Goal: Task Accomplishment & Management: Use online tool/utility

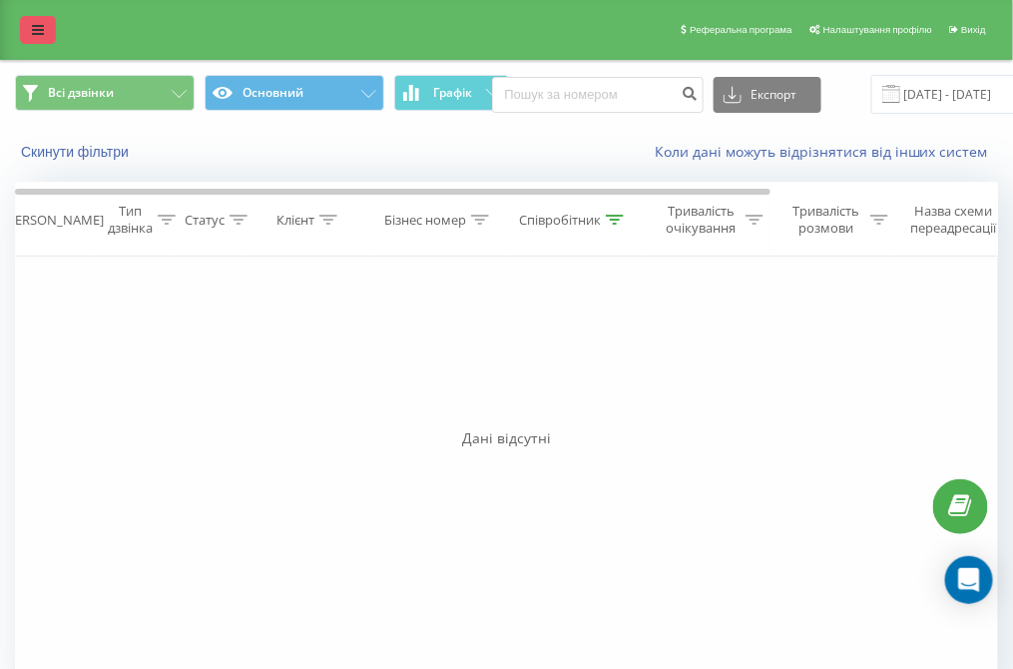
click at [35, 33] on icon at bounding box center [38, 30] width 12 height 14
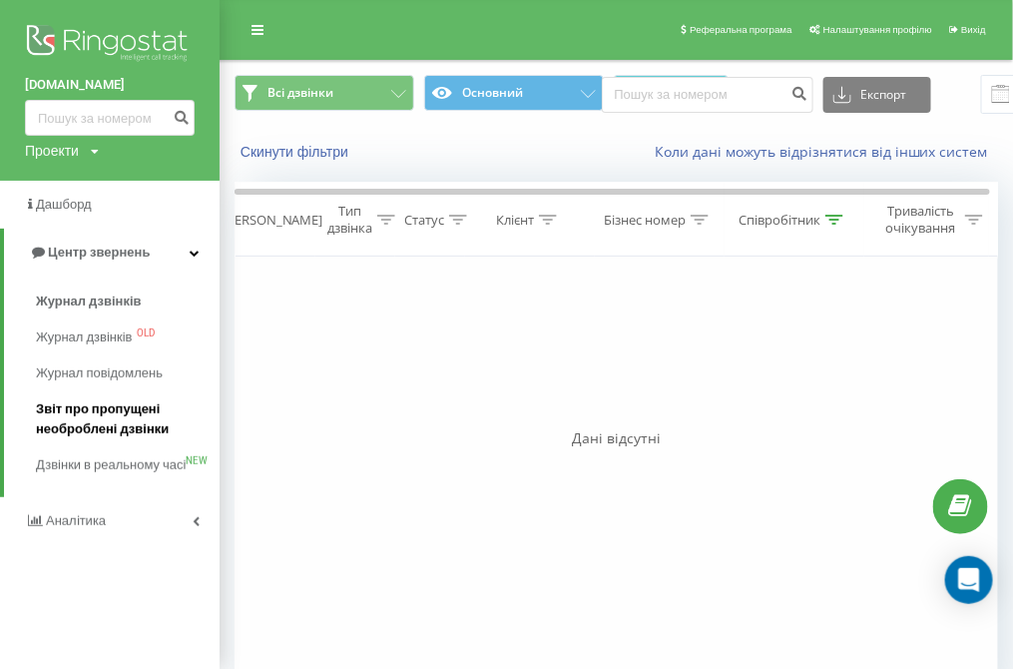
click at [95, 432] on span "Звіт про пропущені необроблені дзвінки" at bounding box center [123, 419] width 174 height 40
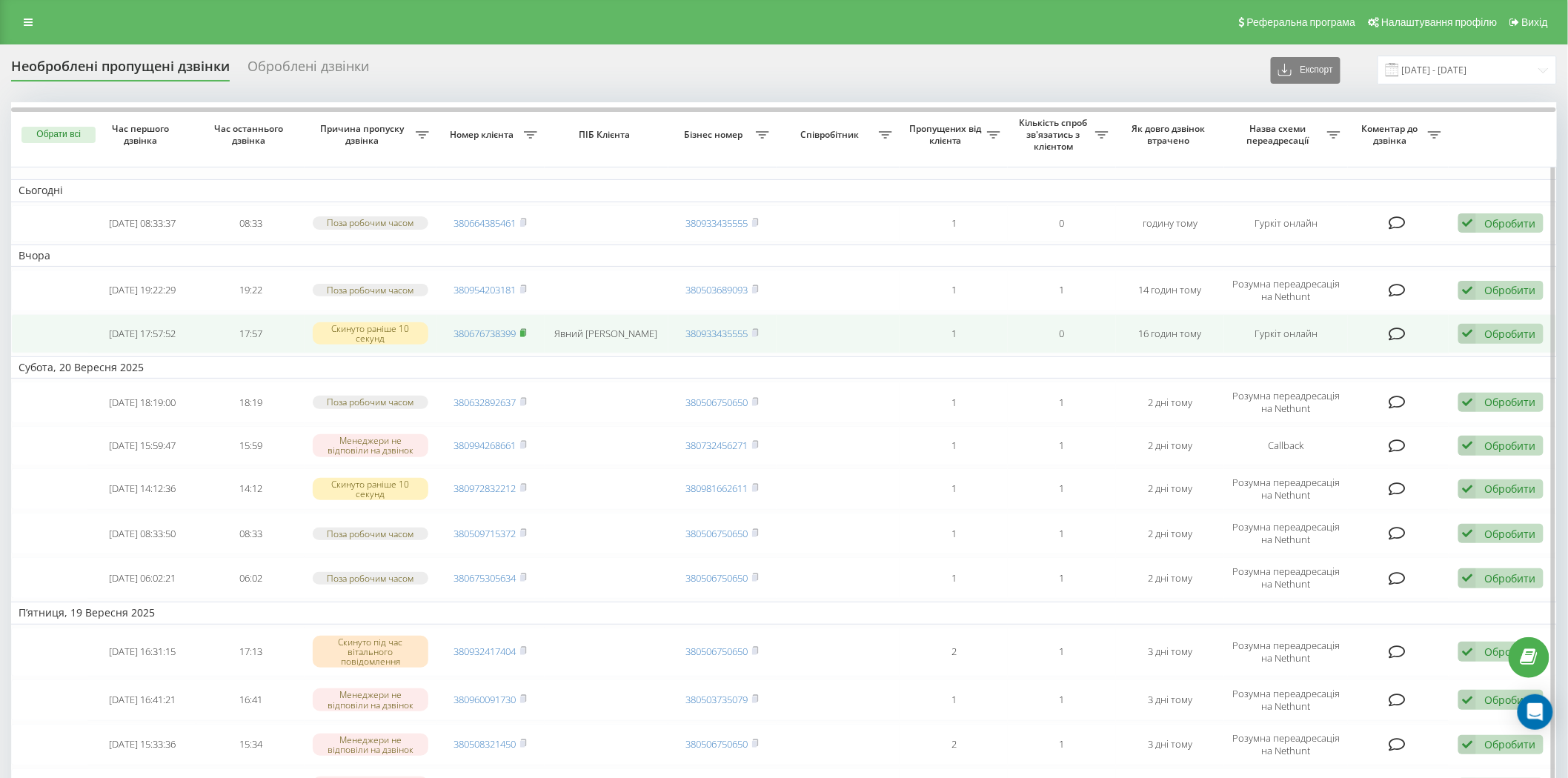
click at [523, 330] on rect at bounding box center [522, 333] width 4 height 7
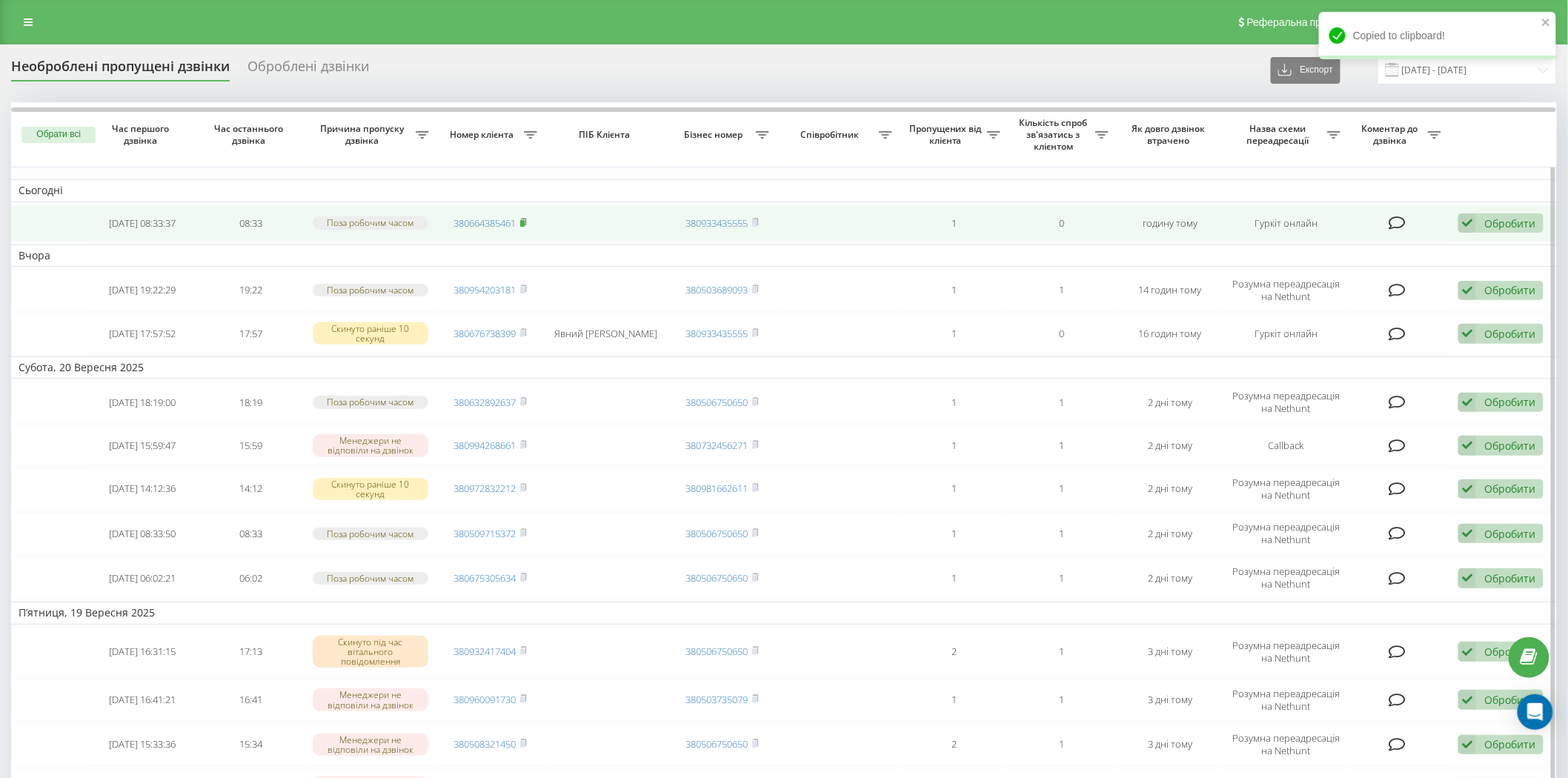
click at [525, 221] on rect at bounding box center [522, 223] width 4 height 7
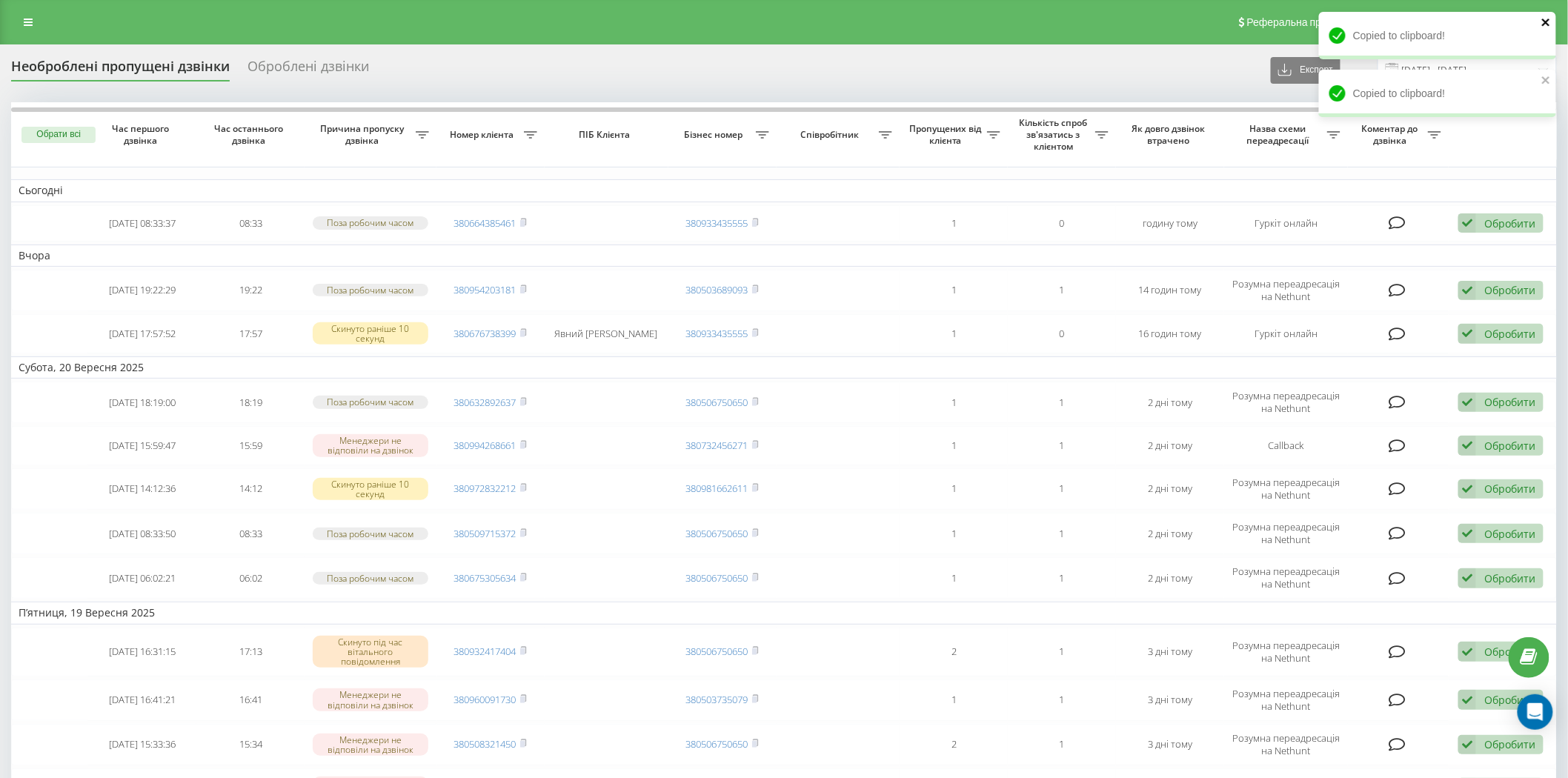
click at [1553, 20] on div "Copied to clipboard!" at bounding box center [1437, 36] width 237 height 48
click at [1549, 19] on icon "close" at bounding box center [1546, 22] width 7 height 7
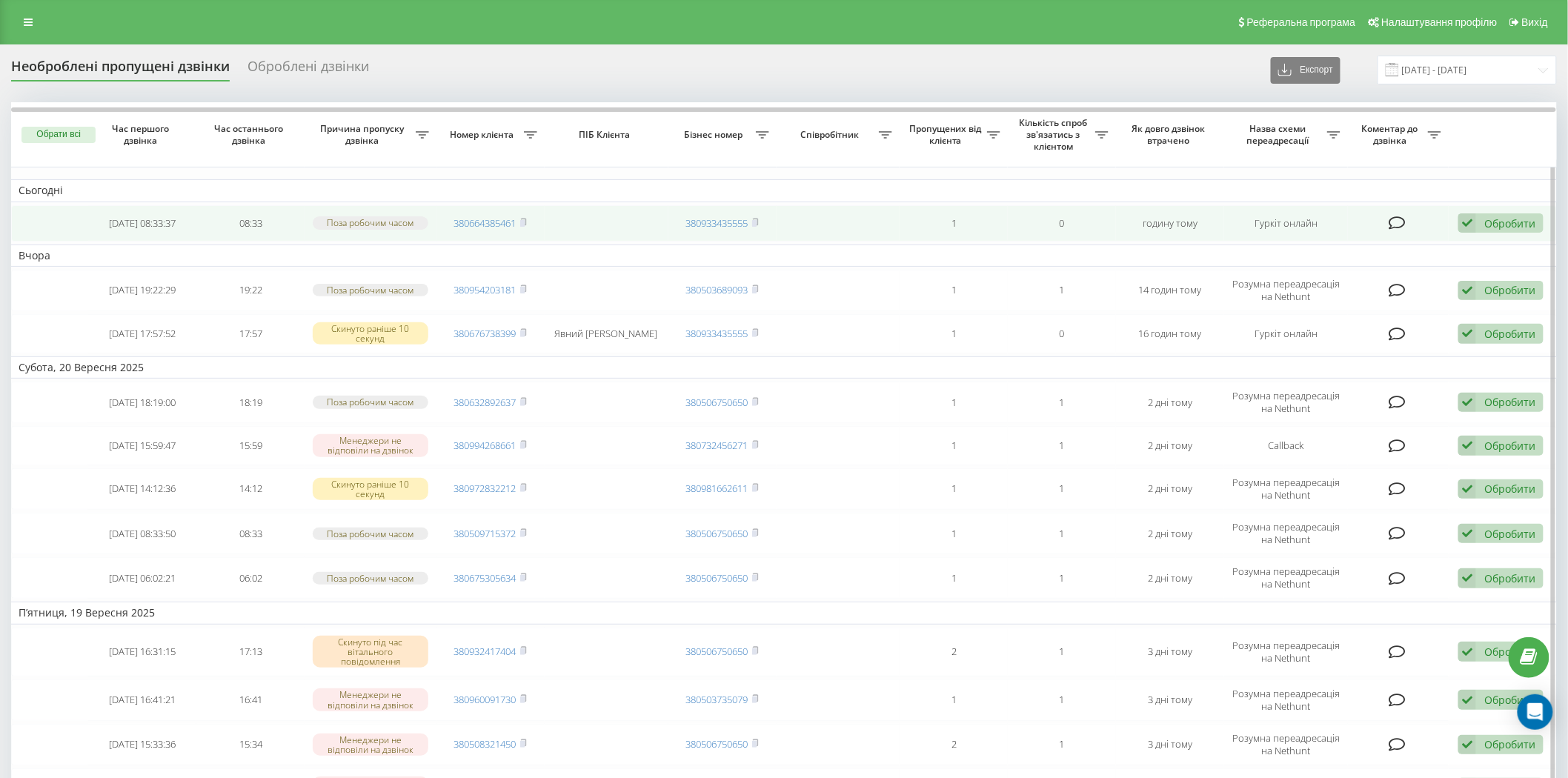
click at [846, 228] on td at bounding box center [838, 223] width 124 height 36
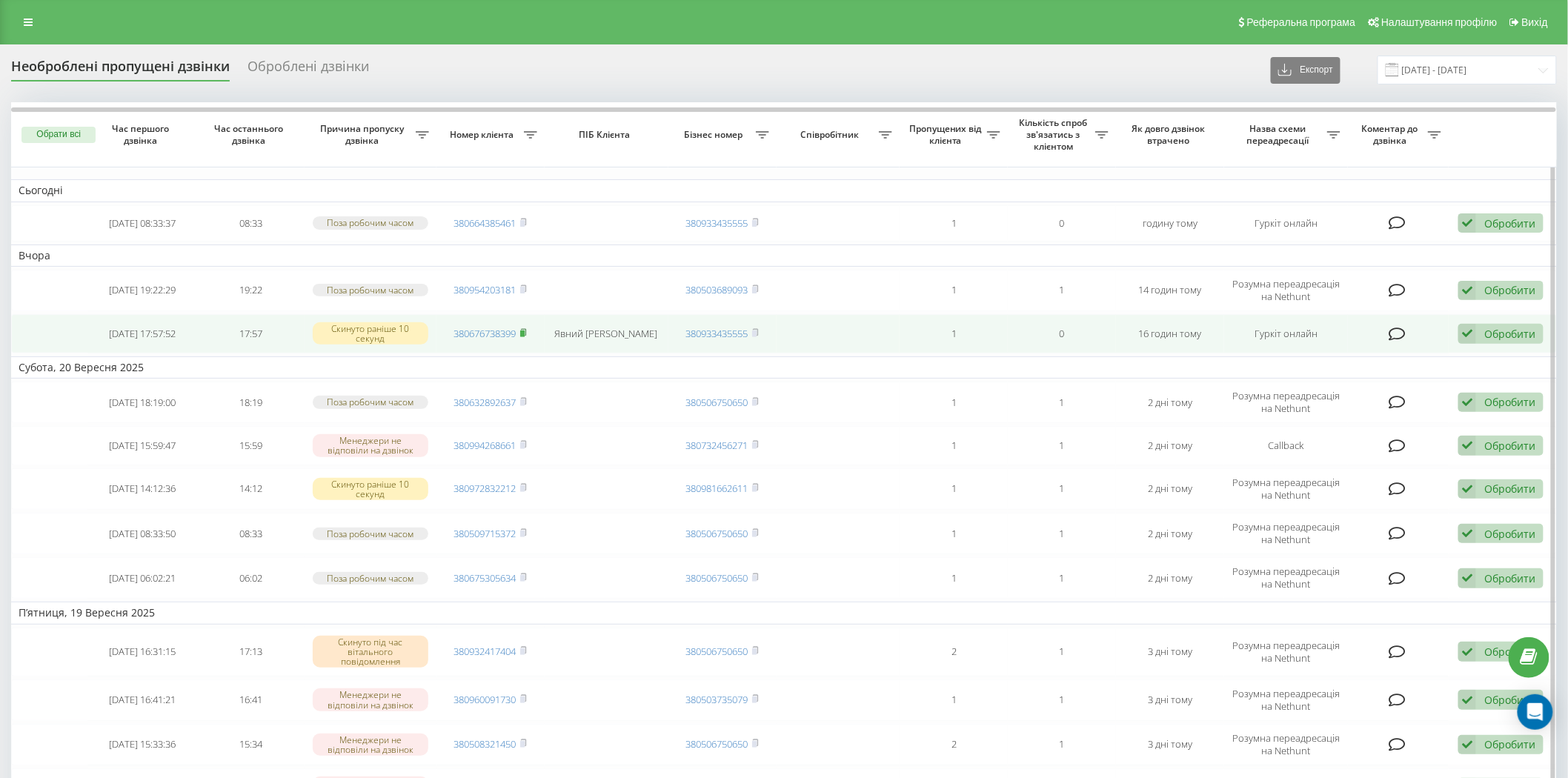
click at [523, 330] on rect at bounding box center [522, 333] width 4 height 7
